Goal: Transaction & Acquisition: Register for event/course

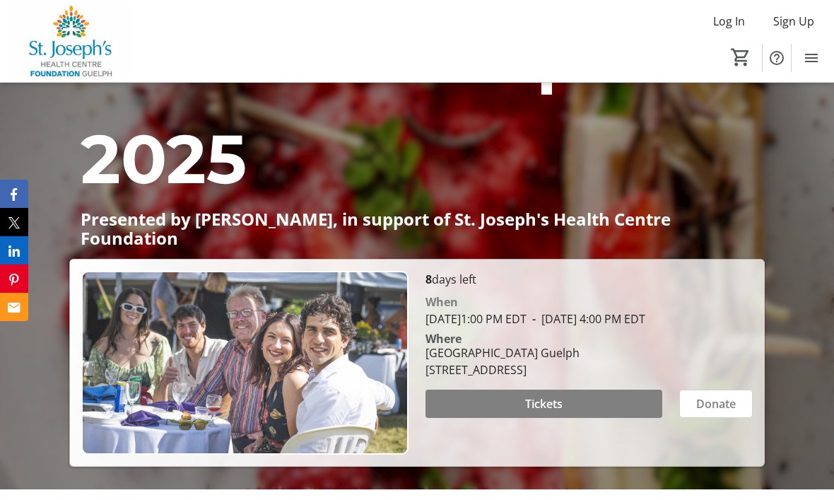
scroll to position [100, 0]
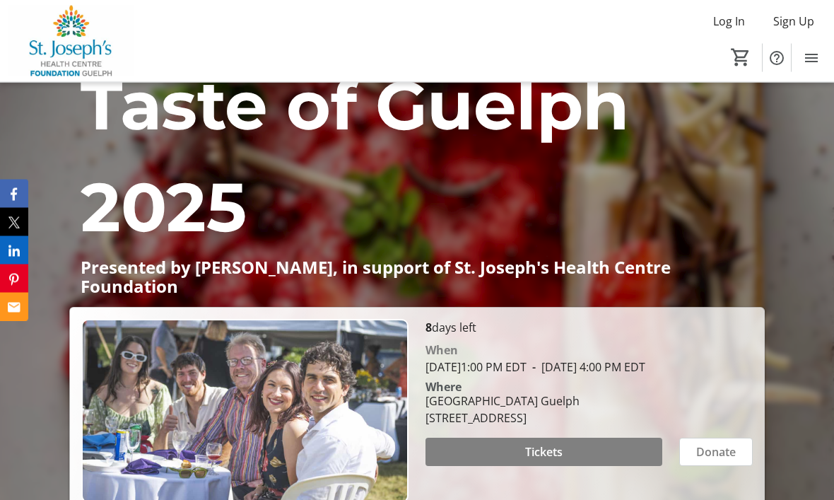
click at [549, 450] on span "Tickets" at bounding box center [543, 452] width 37 height 17
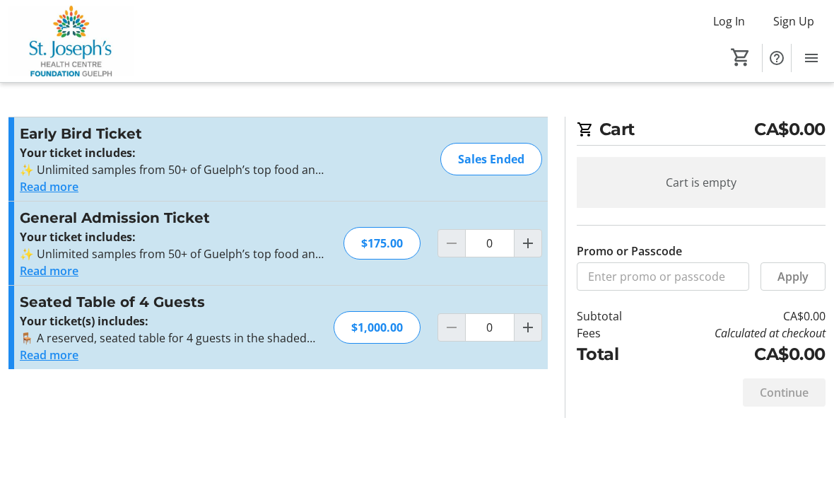
click at [78, 276] on button "Read more" at bounding box center [49, 270] width 59 height 17
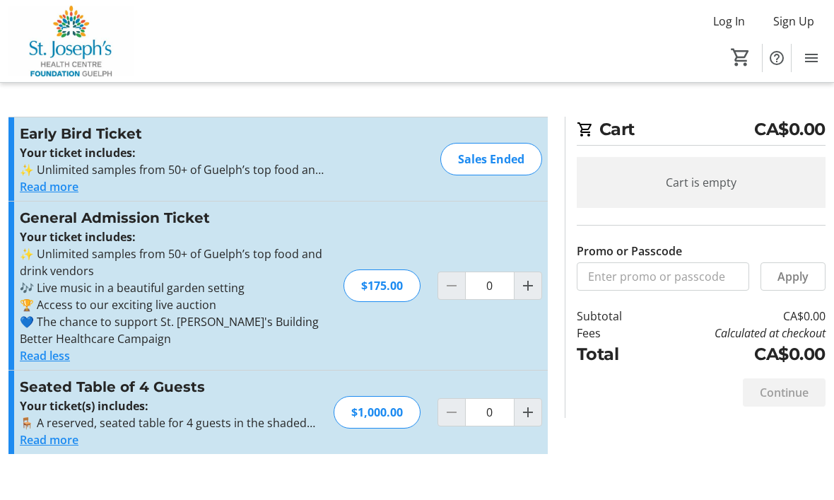
click at [77, 439] on button "Read more" at bounding box center [49, 439] width 59 height 17
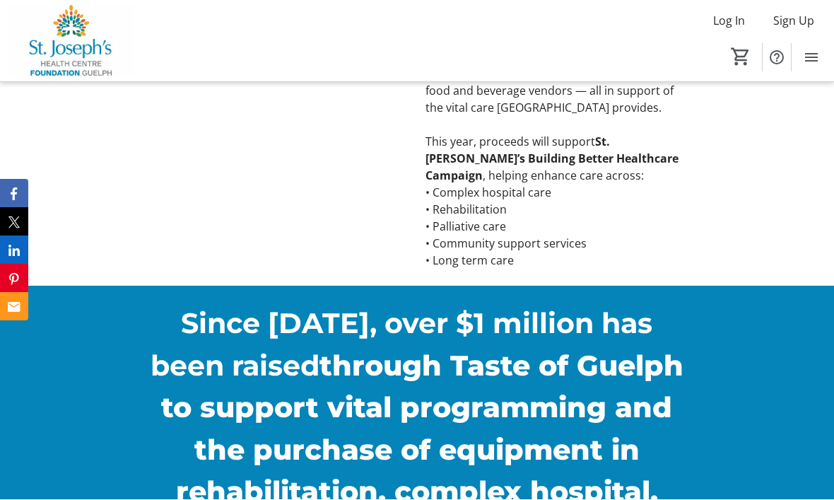
scroll to position [697, 0]
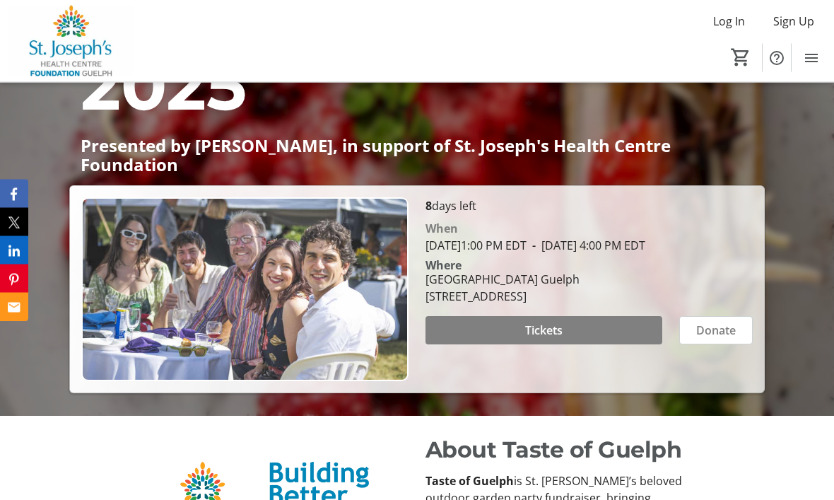
click at [551, 324] on span "Tickets" at bounding box center [543, 330] width 37 height 17
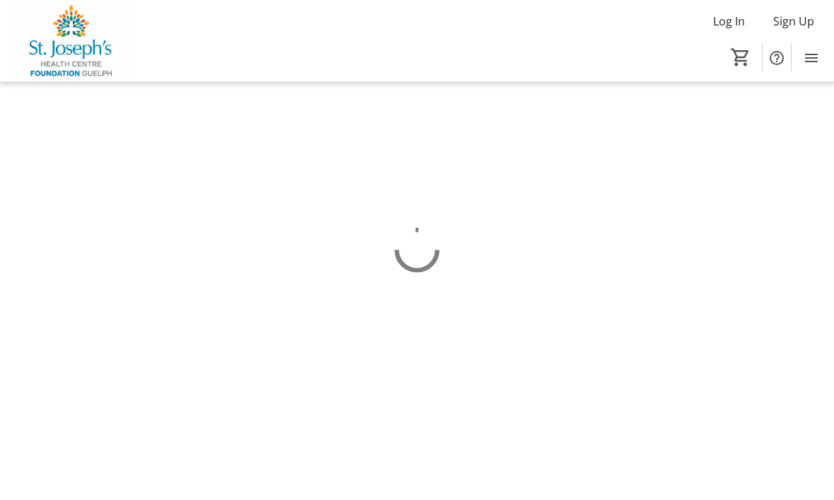
scroll to position [47, 0]
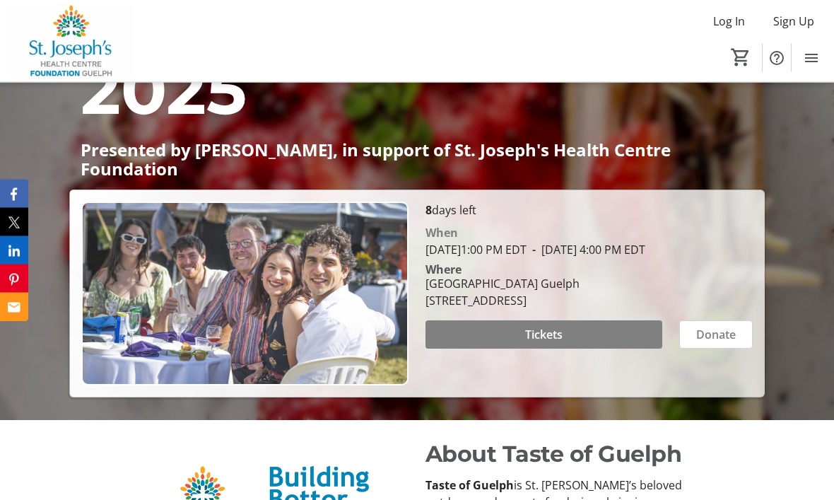
scroll to position [222, 0]
